Goal: Task Accomplishment & Management: Use online tool/utility

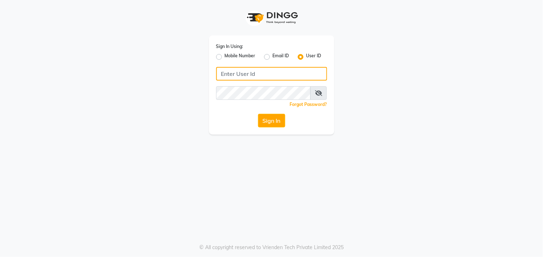
type input "8530086780"
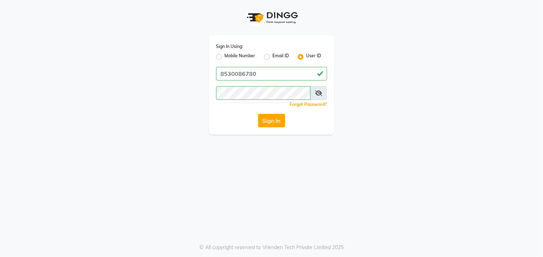
click at [222, 53] on div "Mobile Number" at bounding box center [235, 57] width 39 height 9
click at [225, 55] on label "Mobile Number" at bounding box center [240, 57] width 31 height 9
click at [225, 55] on input "Mobile Number" at bounding box center [227, 55] width 5 height 5
radio input "true"
radio input "false"
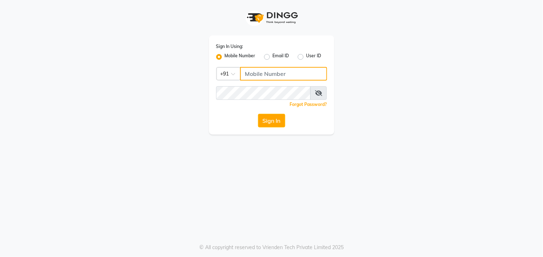
click at [260, 76] on input "Username" at bounding box center [283, 74] width 87 height 14
type input "8530086780"
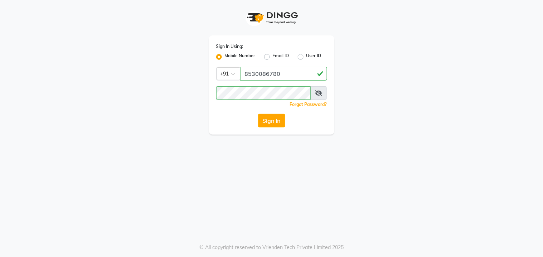
click at [268, 123] on button "Sign In" at bounding box center [271, 121] width 27 height 14
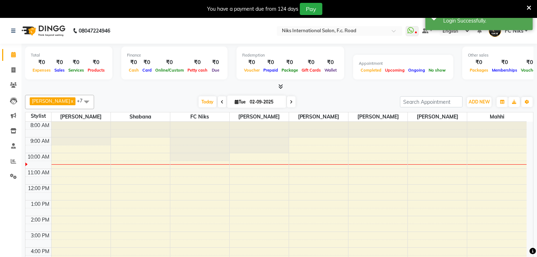
select select "en"
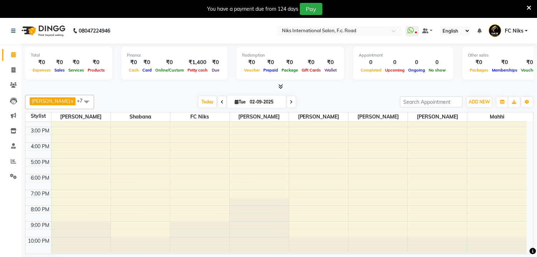
scroll to position [13, 0]
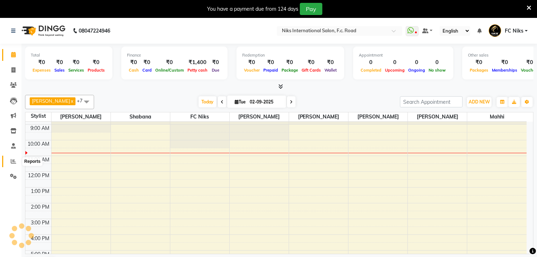
click at [13, 157] on span at bounding box center [13, 161] width 13 height 8
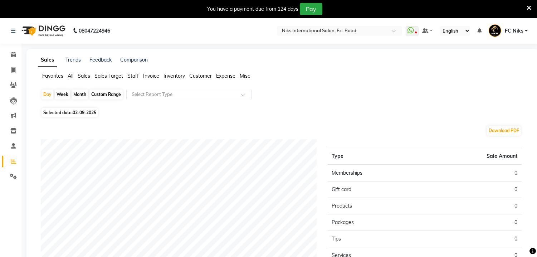
click at [129, 77] on span "Staff" at bounding box center [132, 76] width 11 height 6
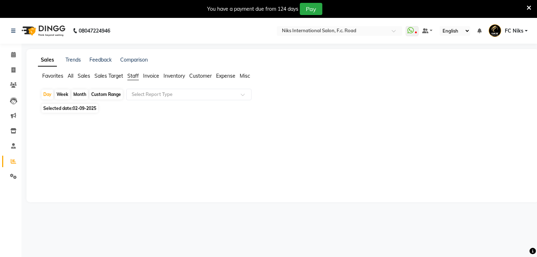
click at [84, 96] on div "Month" at bounding box center [80, 94] width 16 height 10
select select "9"
select select "2025"
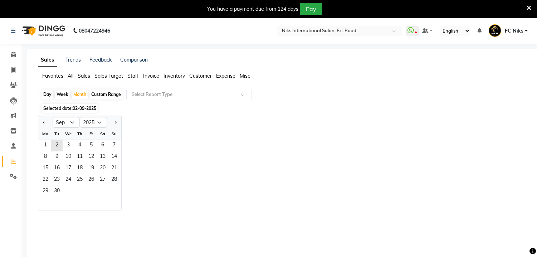
click at [50, 118] on div at bounding box center [45, 122] width 14 height 11
click at [66, 126] on select "Jan Feb Mar Apr May Jun [DATE] Aug Sep Oct Nov Dec" at bounding box center [66, 122] width 27 height 11
select select "8"
click at [53, 117] on select "Jan Feb Mar Apr May Jun [DATE] Aug Sep Oct Nov Dec" at bounding box center [66, 122] width 27 height 11
click at [116, 189] on span "31" at bounding box center [113, 191] width 11 height 11
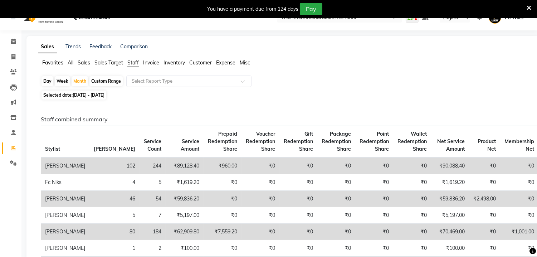
scroll to position [13, 0]
click at [18, 44] on span at bounding box center [13, 42] width 13 height 8
